Goal: Task Accomplishment & Management: Complete application form

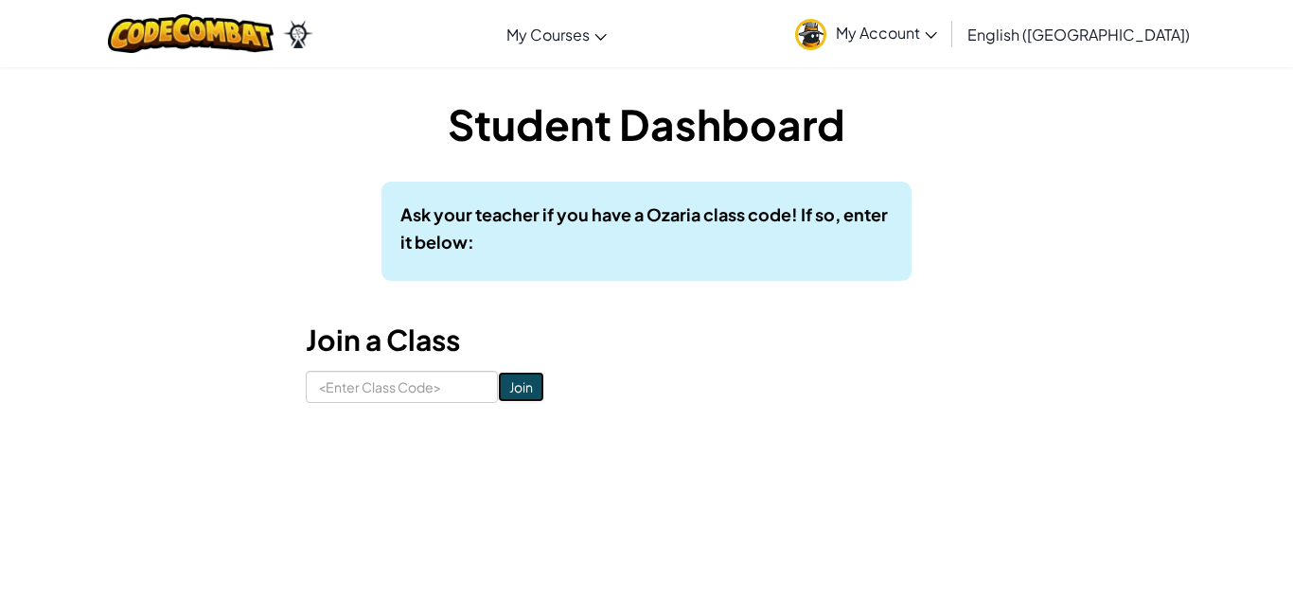
click at [524, 387] on input "Join" at bounding box center [521, 387] width 46 height 30
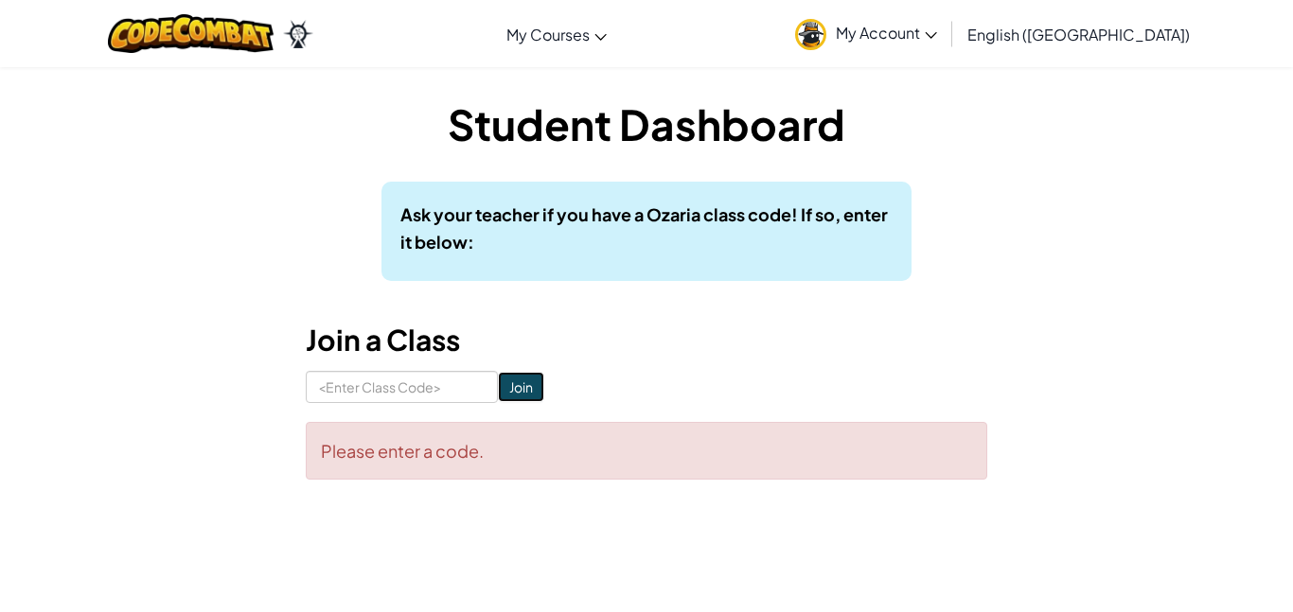
click at [524, 387] on input "Join" at bounding box center [521, 387] width 46 height 30
click at [423, 377] on input at bounding box center [402, 387] width 192 height 32
